Goal: Check status: Check status

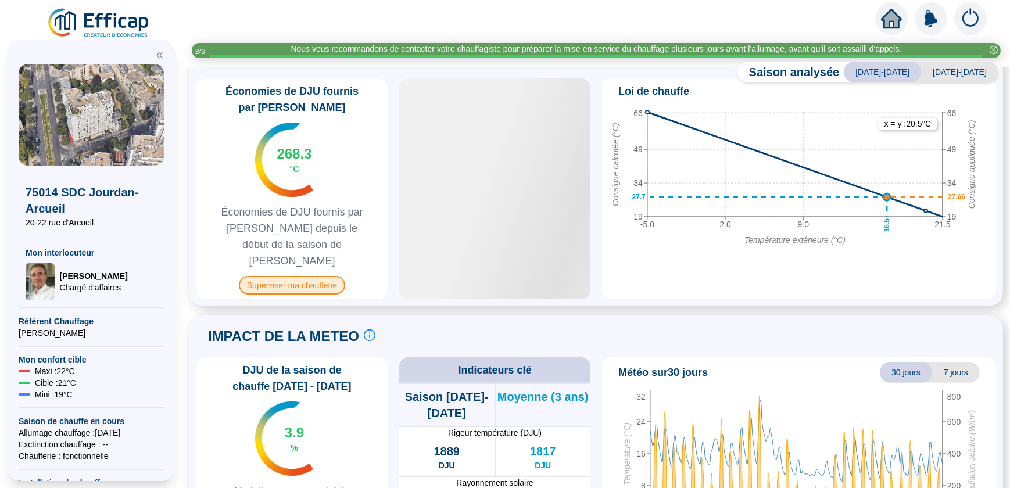
scroll to position [554, 0]
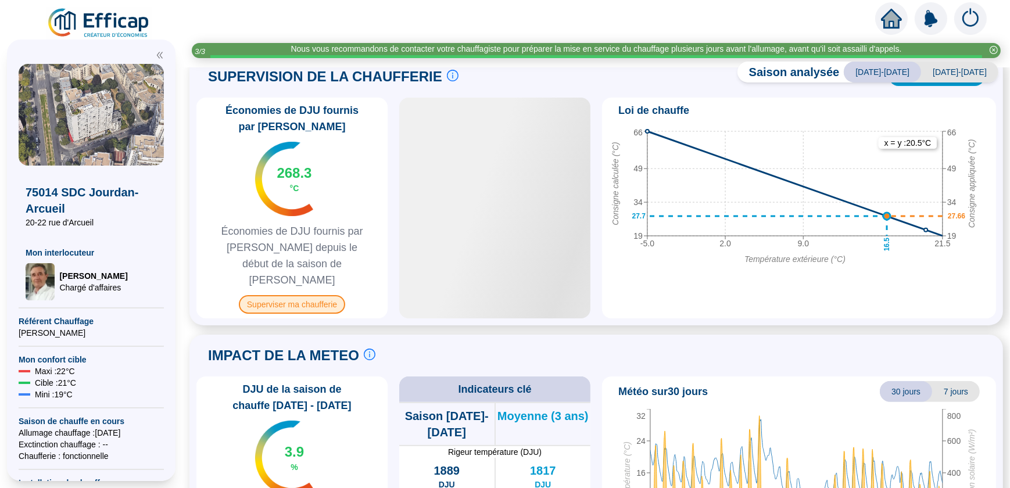
click at [288, 295] on span "Superviser ma chaufferie" at bounding box center [292, 304] width 106 height 19
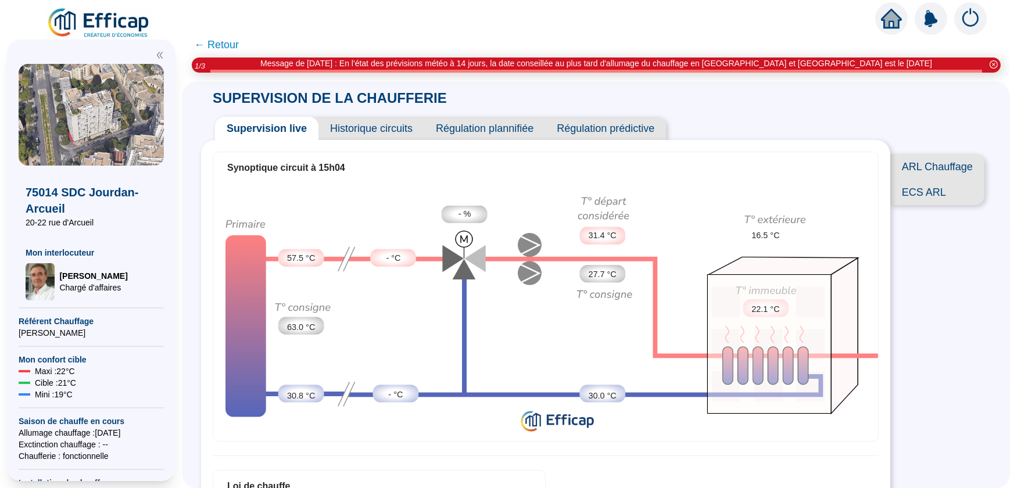
click at [933, 199] on span "ECS ARL" at bounding box center [937, 193] width 94 height 26
